Goal: Task Accomplishment & Management: Use online tool/utility

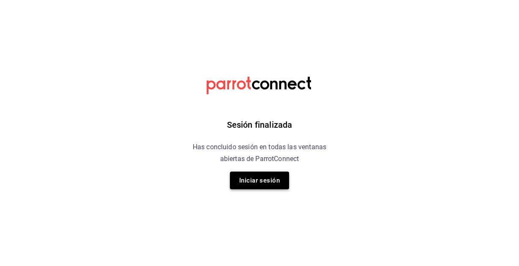
click at [271, 187] on button "Iniciar sesión" at bounding box center [259, 181] width 59 height 18
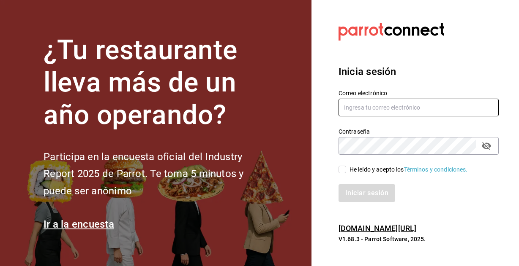
click at [363, 110] on input "text" at bounding box center [418, 108] width 160 height 18
type input "jlozano@bmr.com.mx"
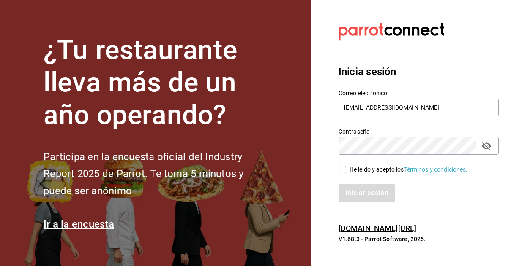
click at [345, 170] on input "He leído y acepto los Términos y condiciones." at bounding box center [342, 170] width 8 height 8
checkbox input "true"
click at [353, 191] on button "Iniciar sesión" at bounding box center [366, 194] width 57 height 18
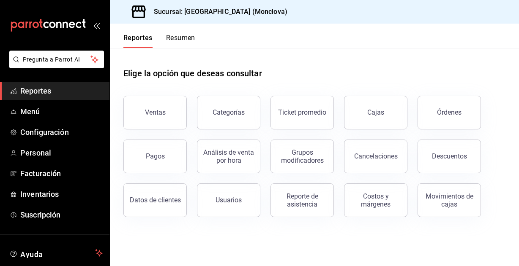
click at [184, 115] on div "Ventas" at bounding box center [149, 108] width 73 height 44
click at [166, 119] on button "Ventas" at bounding box center [154, 113] width 63 height 34
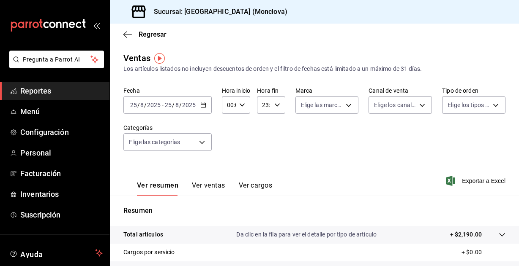
click at [160, 60] on img "button" at bounding box center [159, 58] width 11 height 11
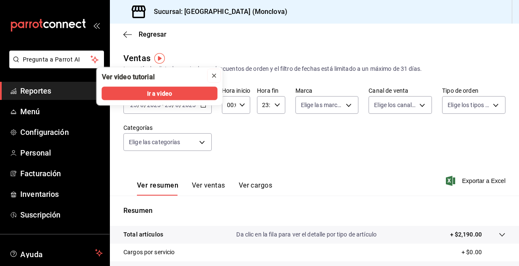
click at [212, 76] on icon "close" at bounding box center [214, 76] width 7 height 7
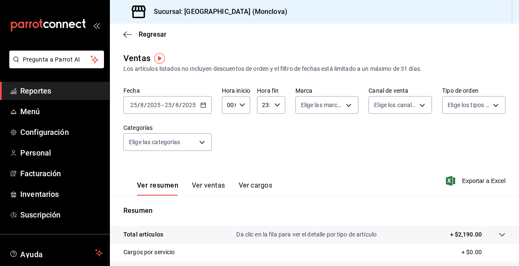
click at [204, 105] on icon "button" at bounding box center [203, 105] width 6 height 6
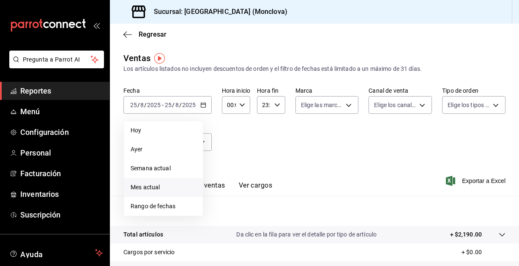
click at [171, 182] on li "Mes actual" at bounding box center [163, 187] width 79 height 19
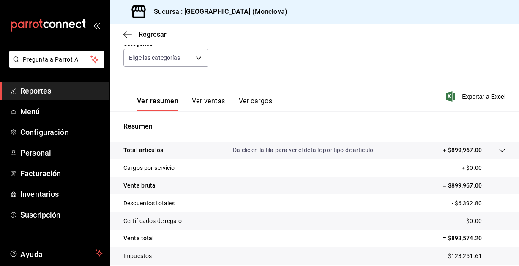
scroll to position [138, 0]
